Goal: Task Accomplishment & Management: Manage account settings

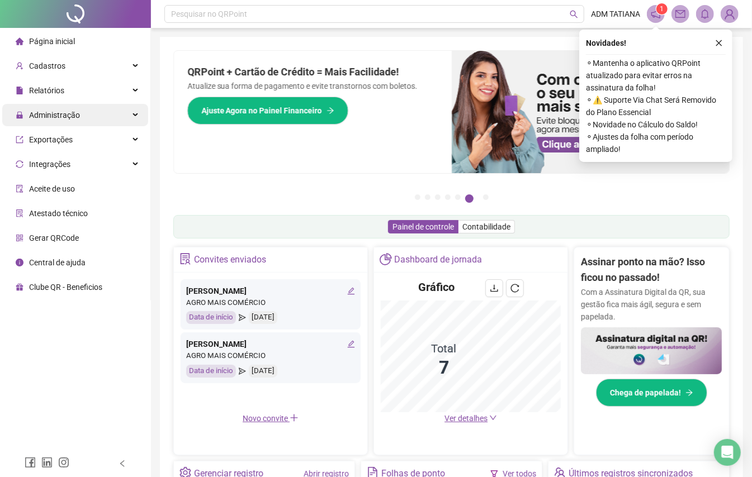
click at [50, 114] on span "Administração" at bounding box center [54, 115] width 51 height 9
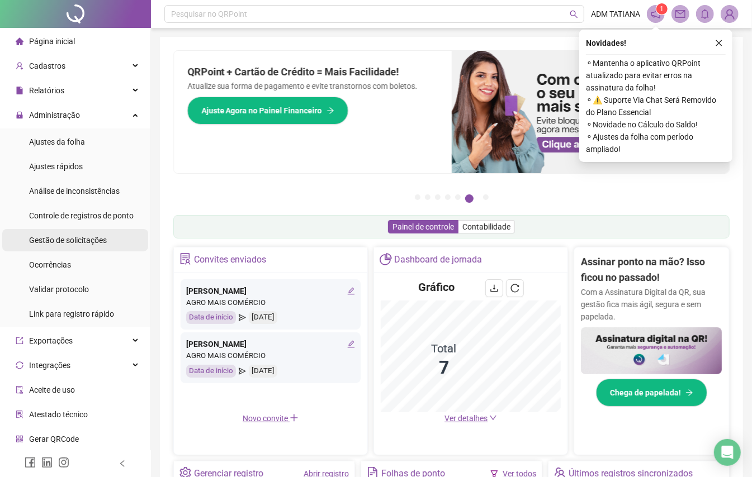
click at [92, 248] on div "Gestão de solicitações" at bounding box center [68, 240] width 78 height 22
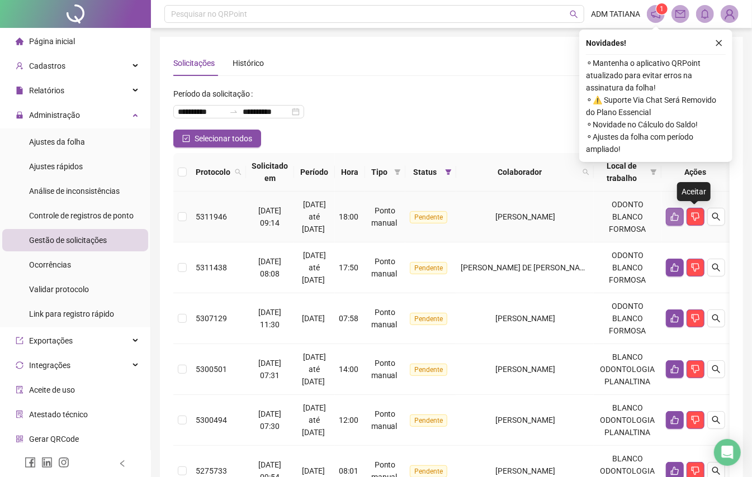
click at [684, 216] on button "button" at bounding box center [675, 217] width 18 height 18
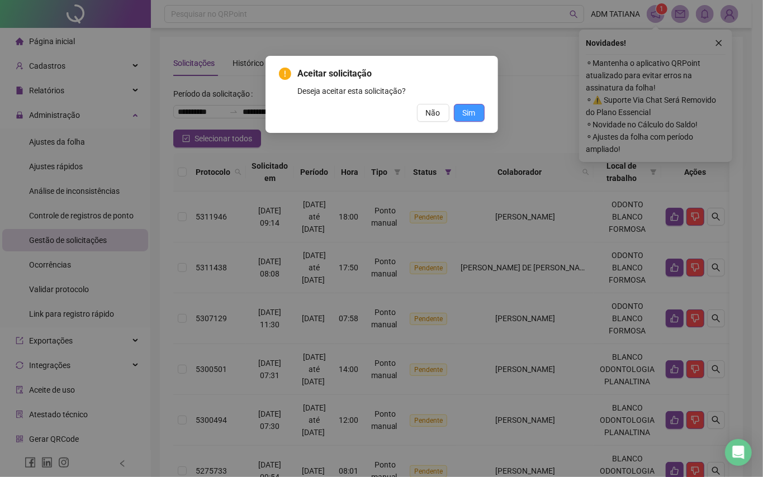
click at [472, 110] on span "Sim" at bounding box center [469, 113] width 13 height 12
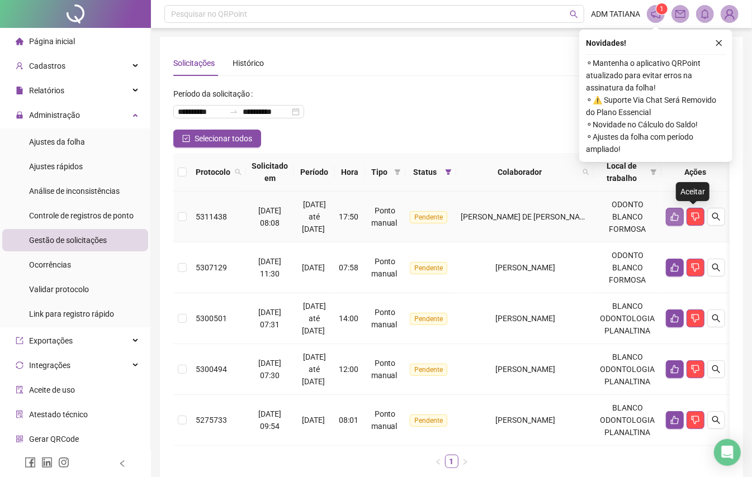
click at [679, 217] on icon "like" at bounding box center [675, 217] width 8 height 8
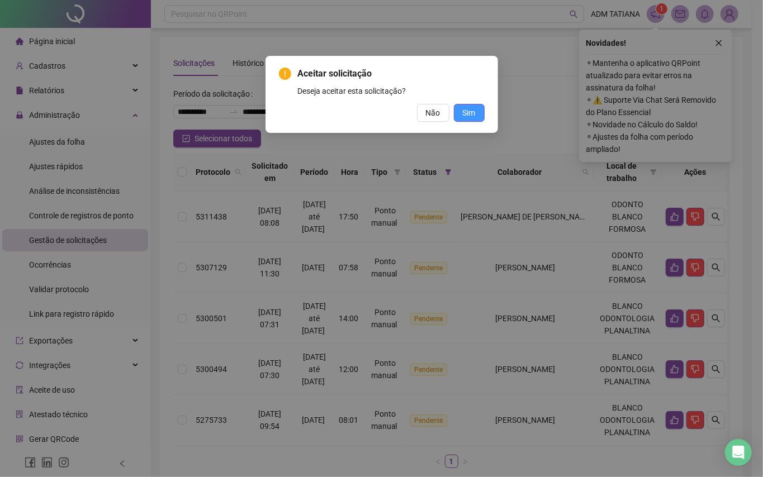
click at [472, 119] on button "Sim" at bounding box center [469, 113] width 31 height 18
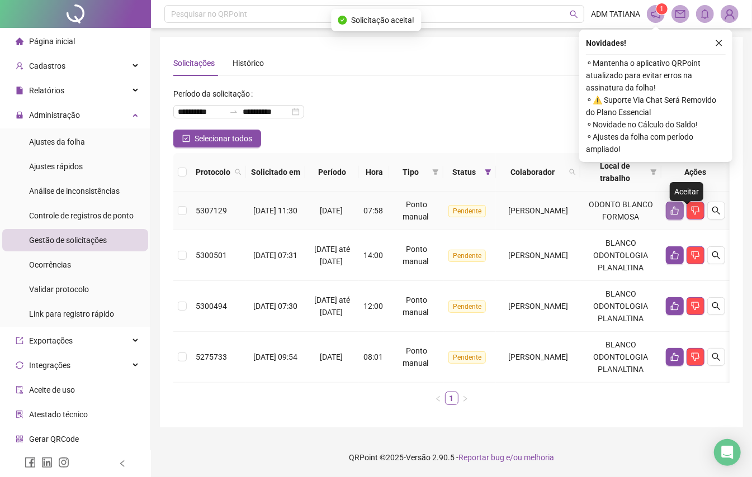
click at [679, 215] on icon "like" at bounding box center [674, 210] width 9 height 9
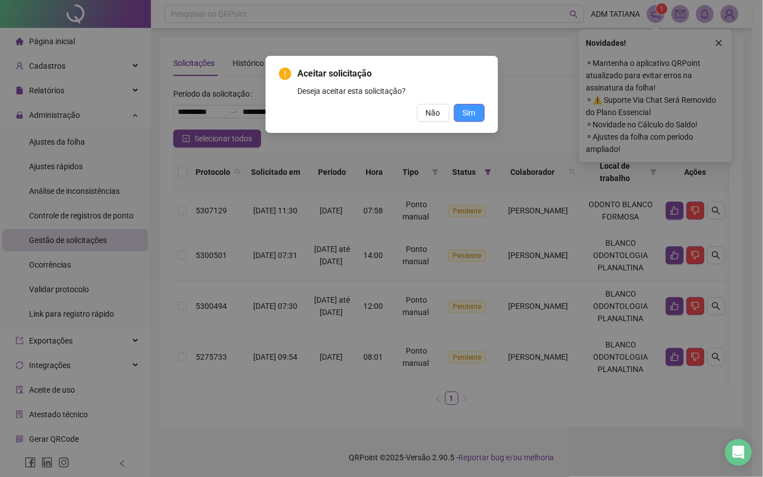
click at [472, 117] on span "Sim" at bounding box center [469, 113] width 13 height 12
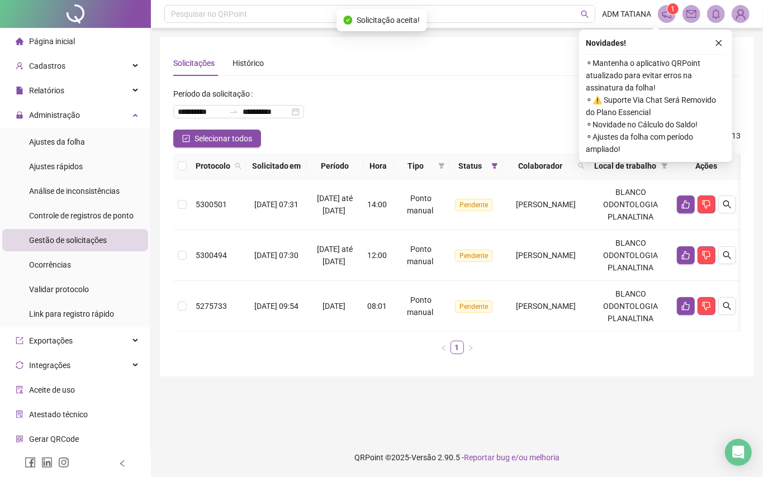
click at [59, 46] on div "Página inicial" at bounding box center [45, 41] width 59 height 22
